Goal: Find contact information: Find contact information

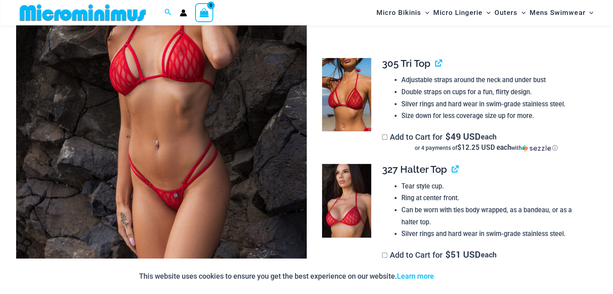
scroll to position [174, 0]
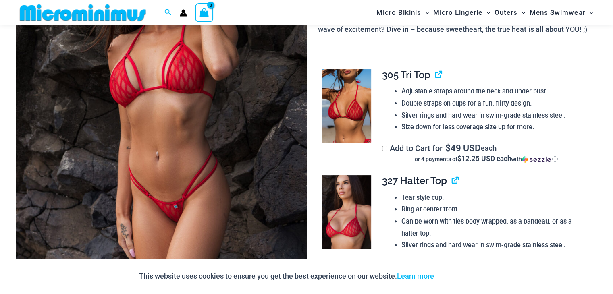
drag, startPoint x: 615, startPoint y: 20, endPoint x: 619, endPoint y: 37, distance: 16.8
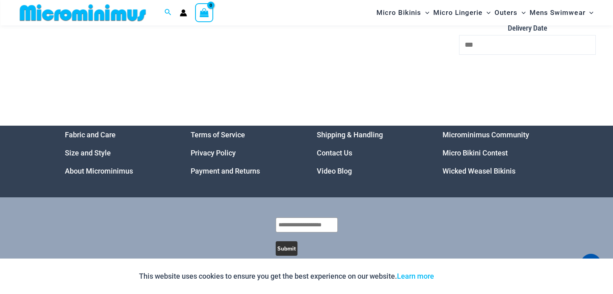
scroll to position [3091, 0]
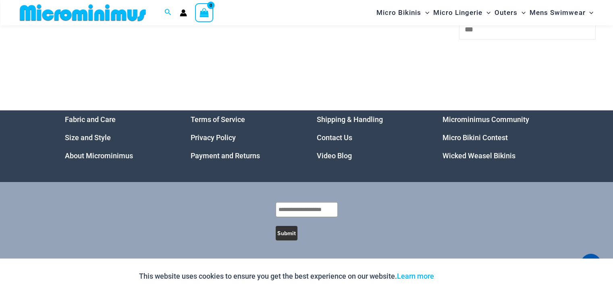
click at [337, 138] on link "Contact Us" at bounding box center [334, 137] width 35 height 8
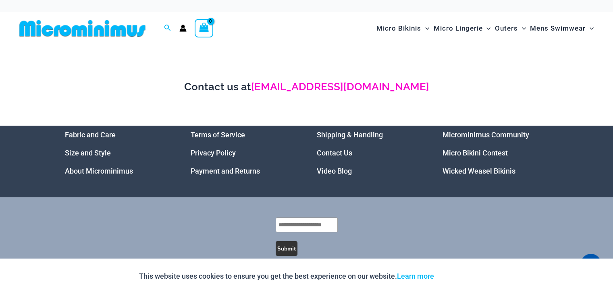
click at [377, 90] on link "[EMAIL_ADDRESS][DOMAIN_NAME]" at bounding box center [340, 87] width 178 height 12
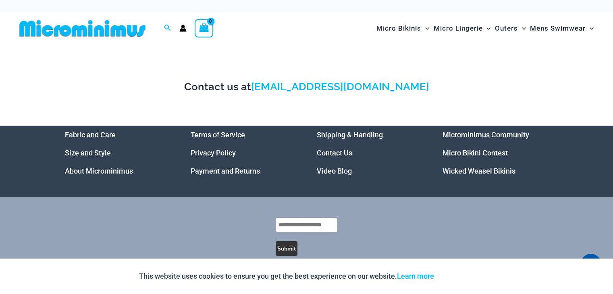
click at [435, 70] on div "Contact us at support@microminimus.com" at bounding box center [306, 85] width 581 height 81
